Goal: Find specific page/section: Find specific page/section

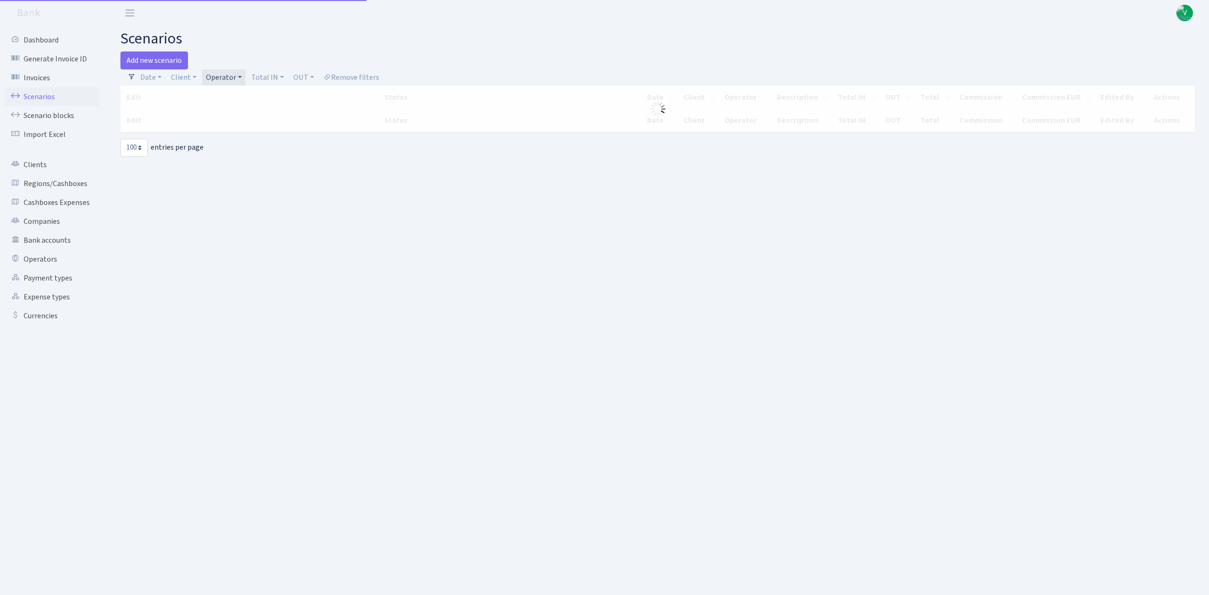
select select "100"
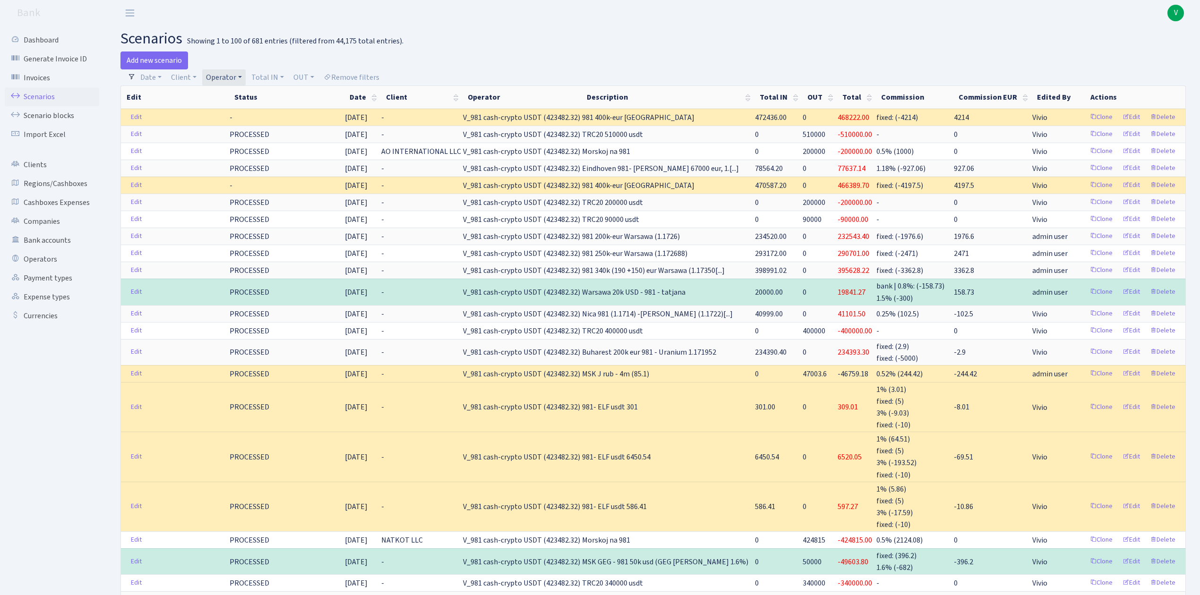
click at [237, 80] on link "Operator" at bounding box center [223, 77] width 43 height 16
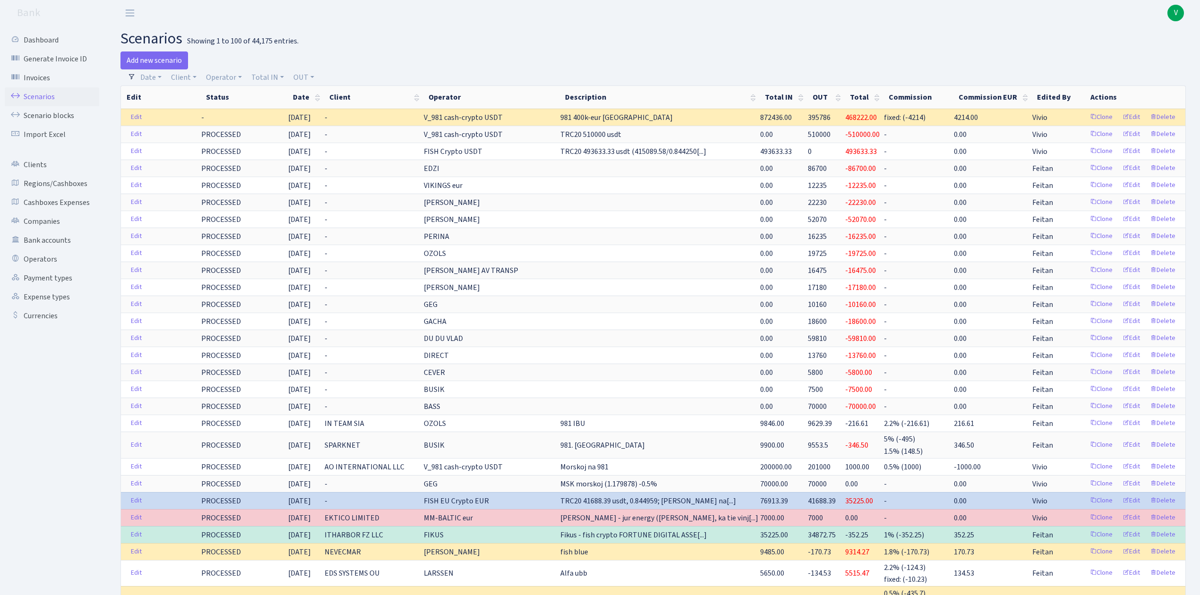
click at [42, 97] on link "Scenarios" at bounding box center [52, 96] width 94 height 19
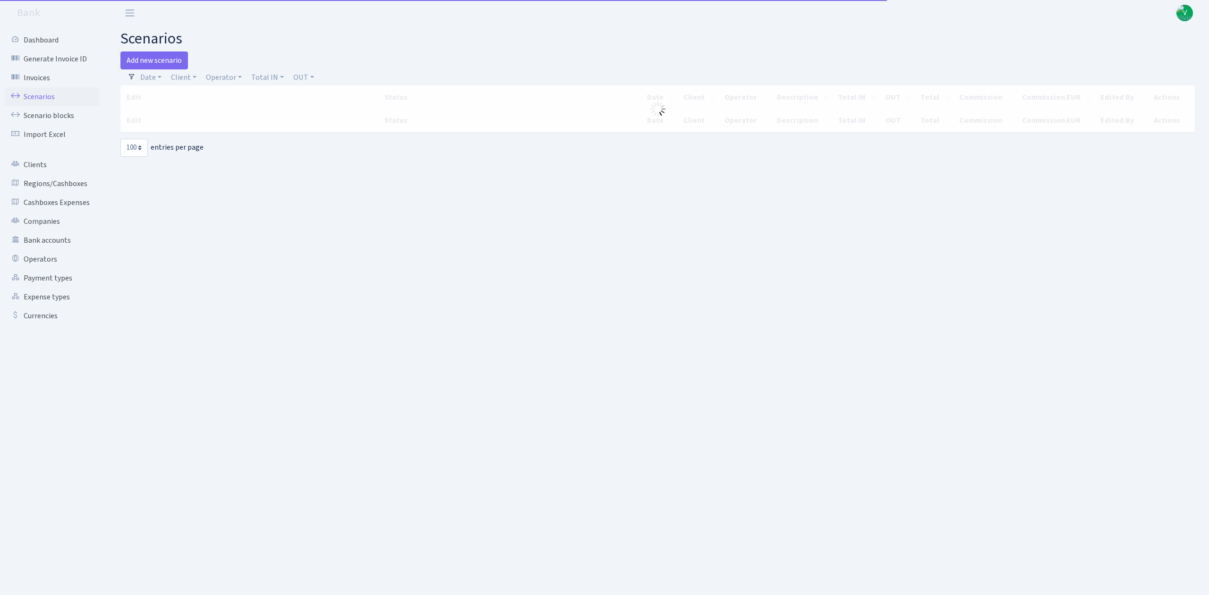
select select "100"
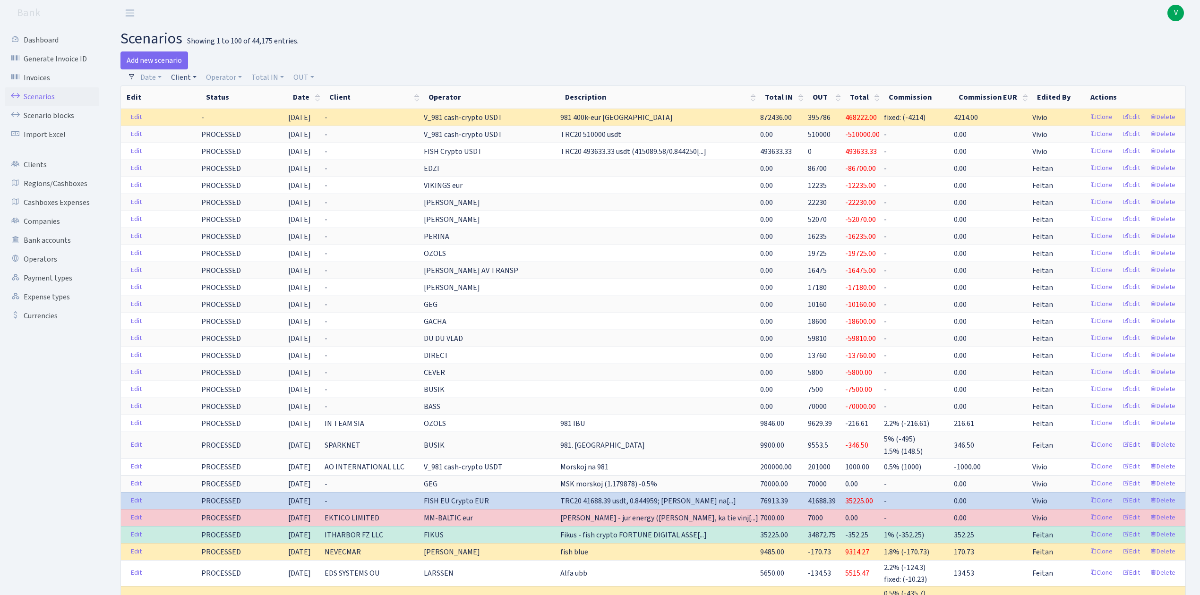
click at [182, 84] on link "Client" at bounding box center [183, 77] width 33 height 16
click at [195, 113] on input "search" at bounding box center [204, 111] width 69 height 15
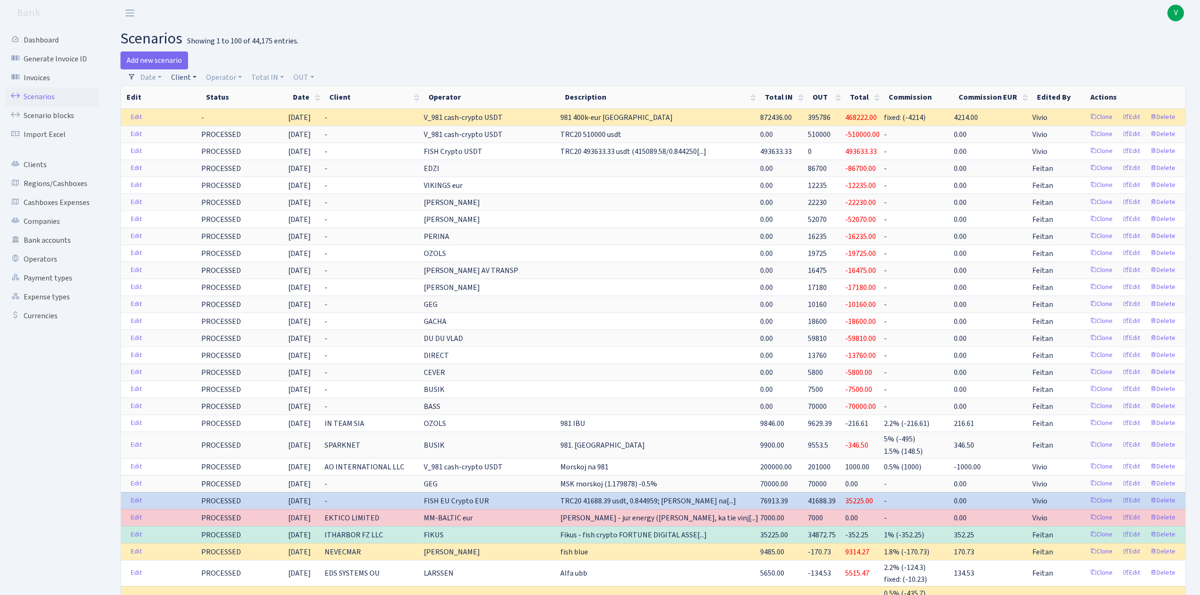
click at [186, 77] on link "Client" at bounding box center [183, 77] width 33 height 16
click at [196, 108] on input "search" at bounding box center [204, 111] width 69 height 15
type input "eco t"
click at [199, 121] on li "ECO T 4" at bounding box center [204, 128] width 71 height 17
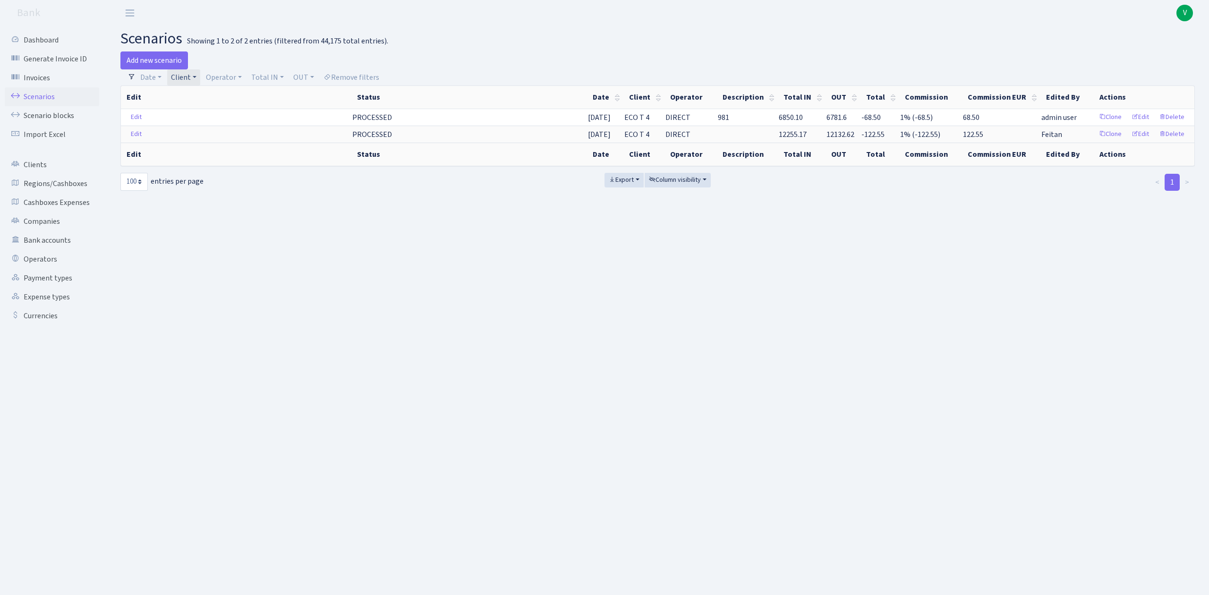
click at [181, 77] on link "Client" at bounding box center [183, 77] width 33 height 16
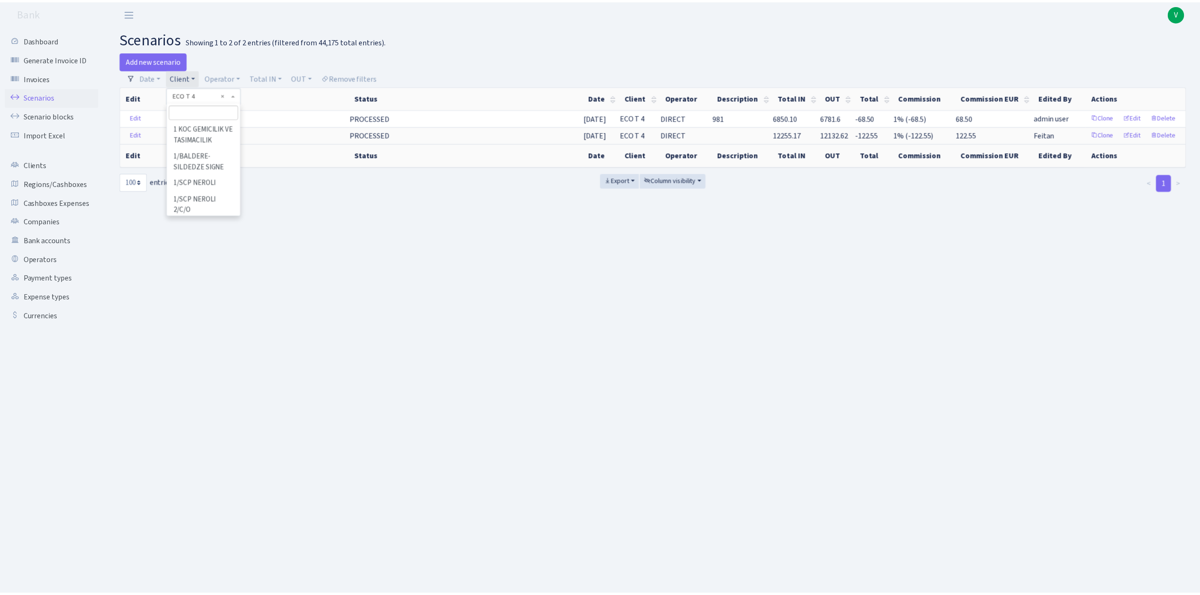
scroll to position [21214, 0]
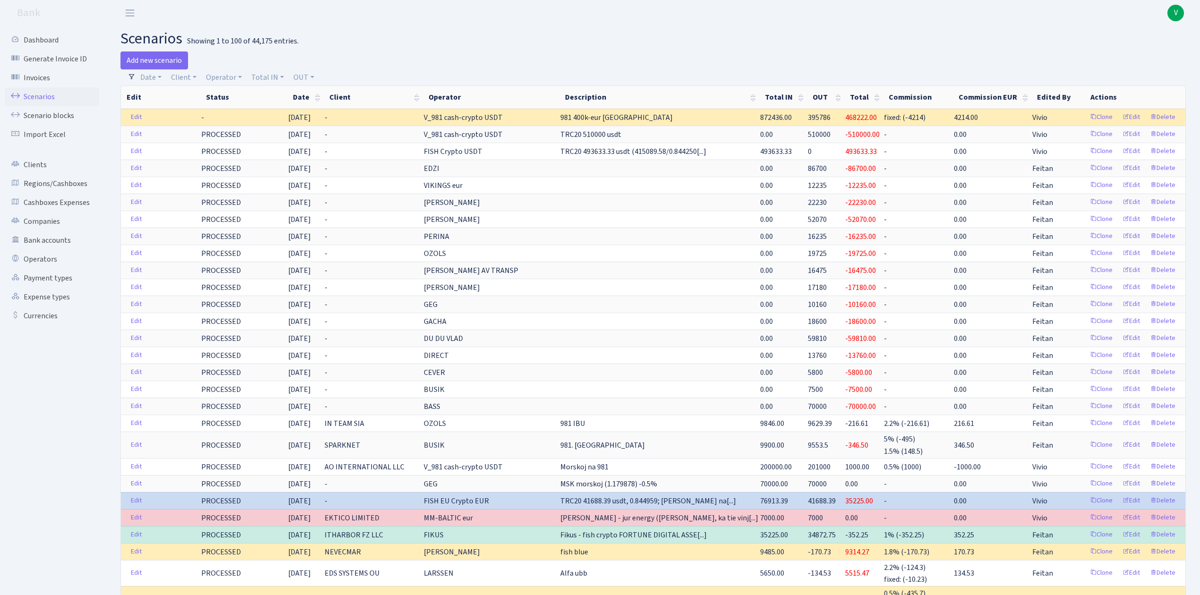
click at [1168, 12] on span "V" at bounding box center [1175, 13] width 17 height 17
click at [1136, 51] on link "Logout" at bounding box center [1145, 54] width 85 height 15
